Goal: Navigation & Orientation: Understand site structure

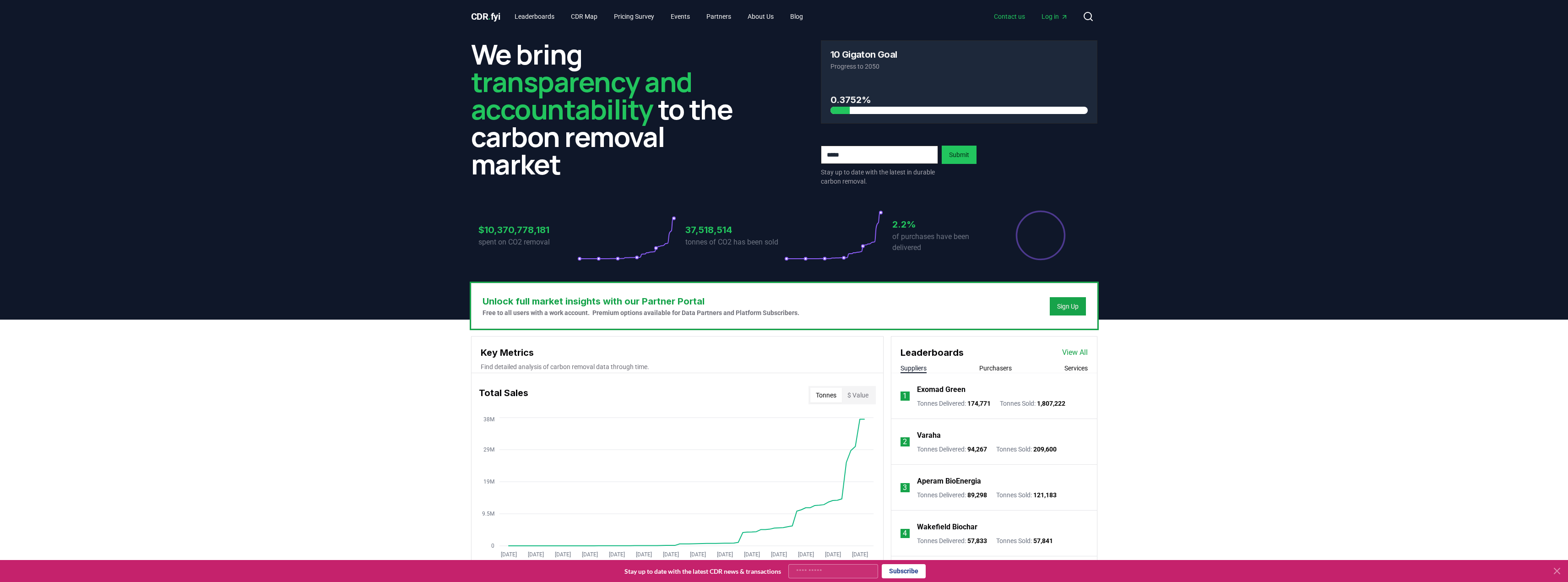
click at [1009, 19] on link "Contact us" at bounding box center [1009, 16] width 46 height 17
click at [994, 207] on div "$10,370,778,181 spent on CO2 removal 37,518,514 tonnes of CO2 has been sold 2.2…" at bounding box center [784, 230] width 626 height 77
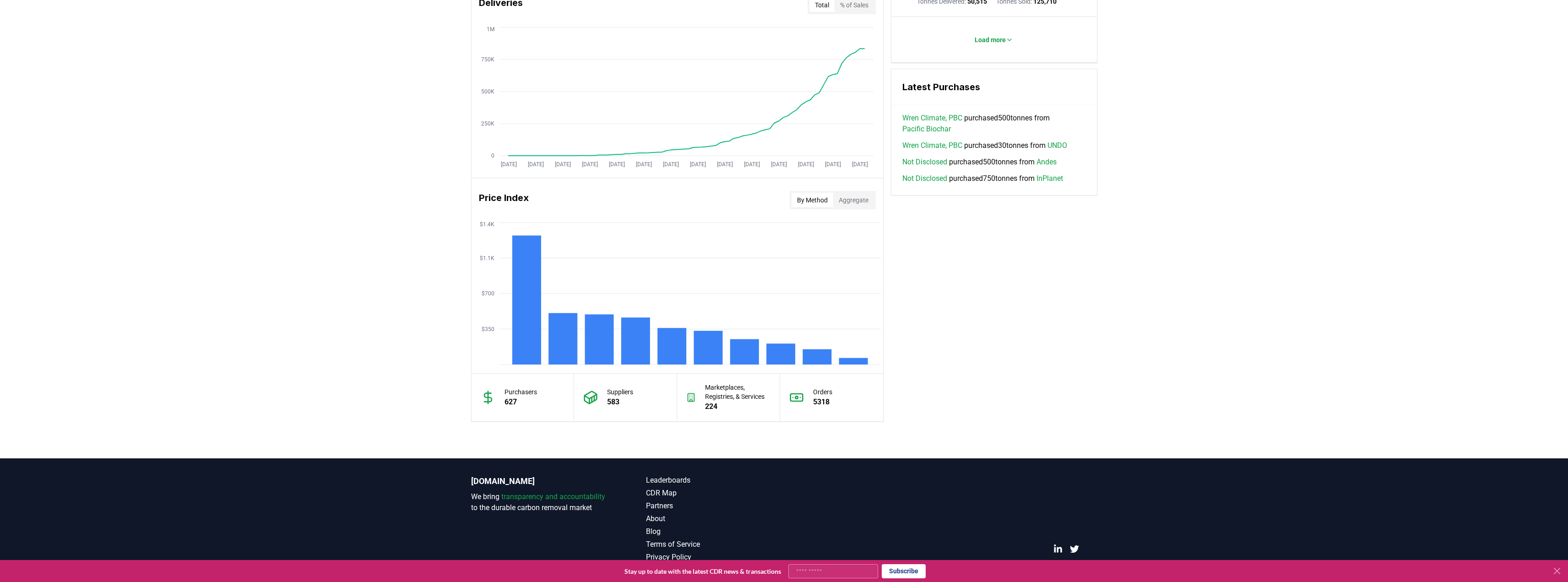
scroll to position [595, 0]
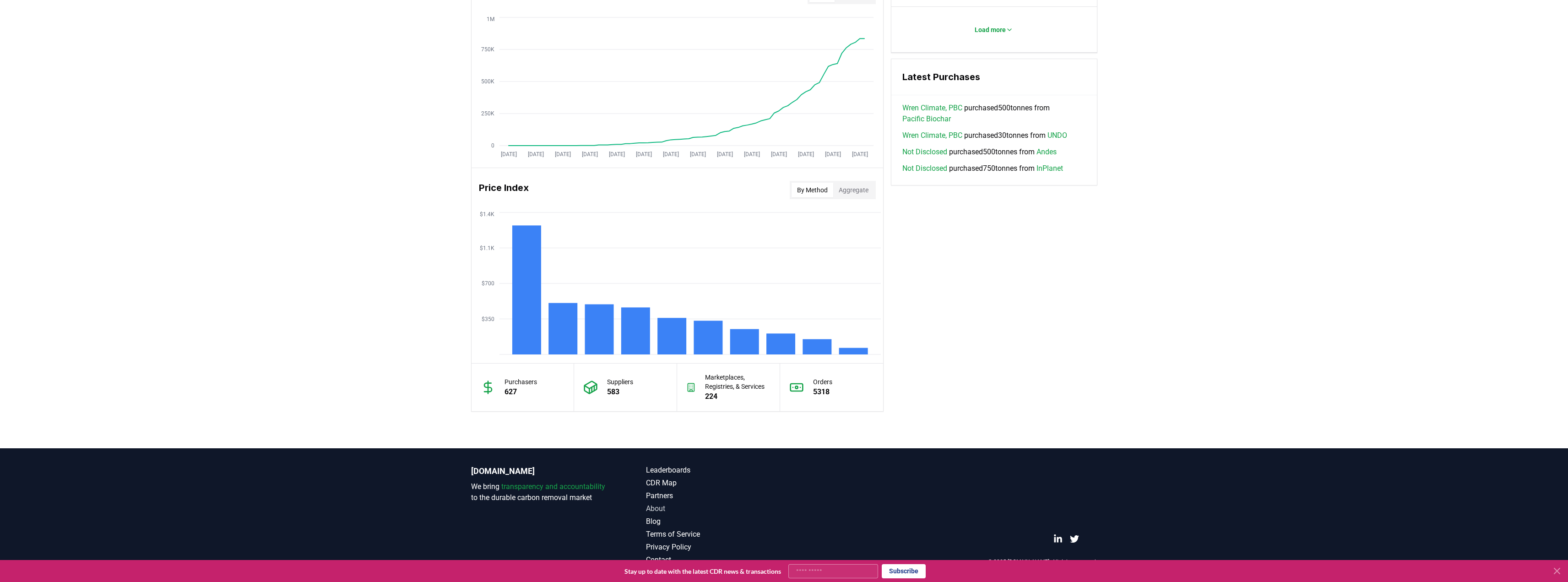
click at [648, 509] on link "About" at bounding box center [715, 509] width 138 height 11
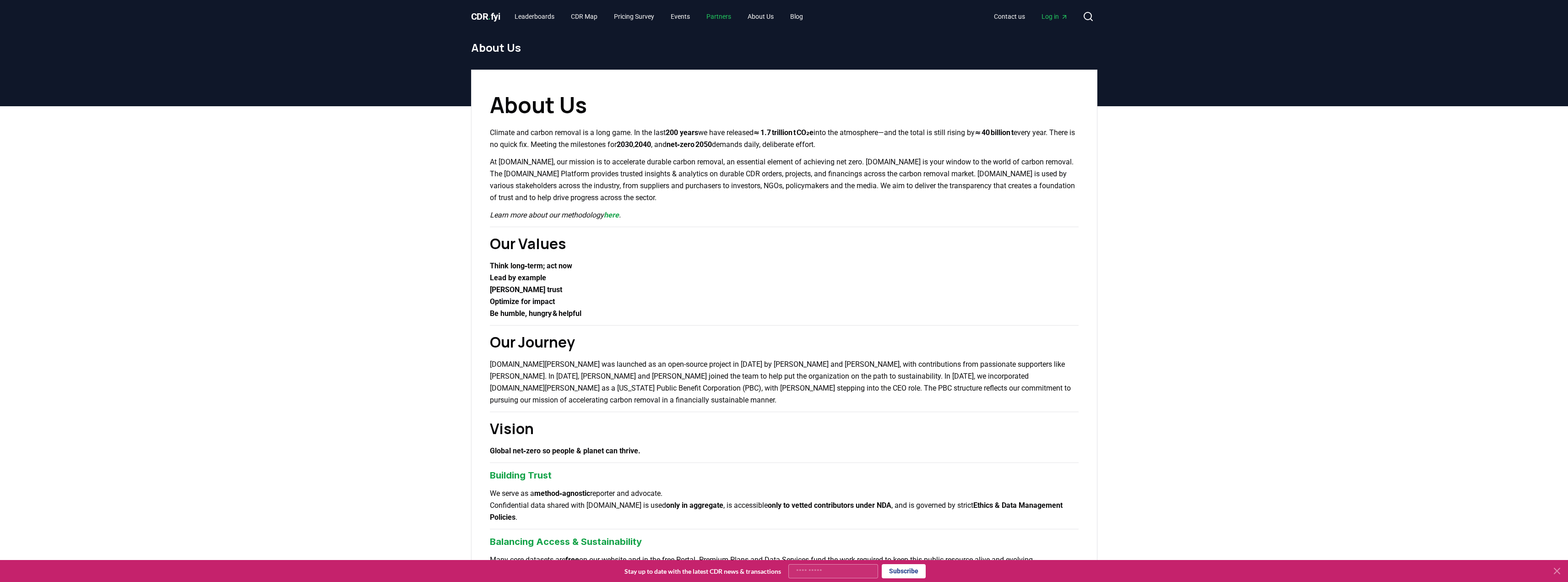
click at [736, 16] on link "Partners" at bounding box center [718, 16] width 39 height 17
